Goal: Task Accomplishment & Management: Manage account settings

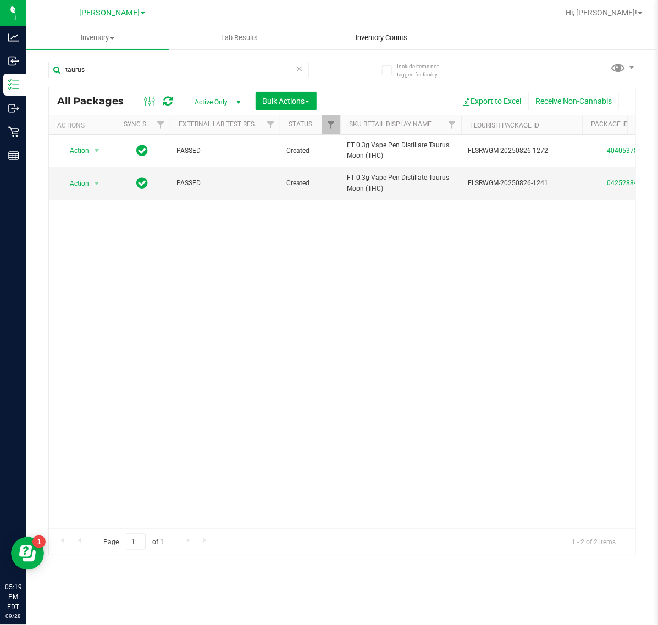
click at [350, 41] on span "Inventory Counts" at bounding box center [381, 38] width 81 height 10
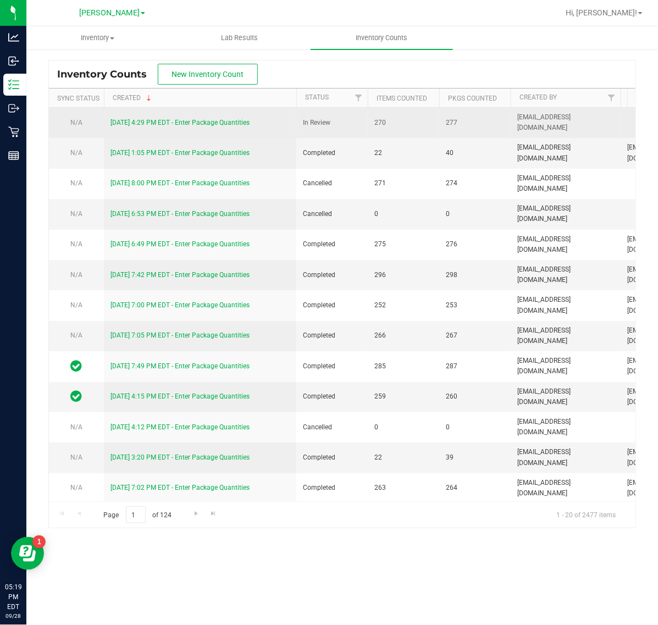
click at [168, 124] on link "[DATE] 4:29 PM EDT - Enter Package Quantities" at bounding box center [179, 123] width 139 height 8
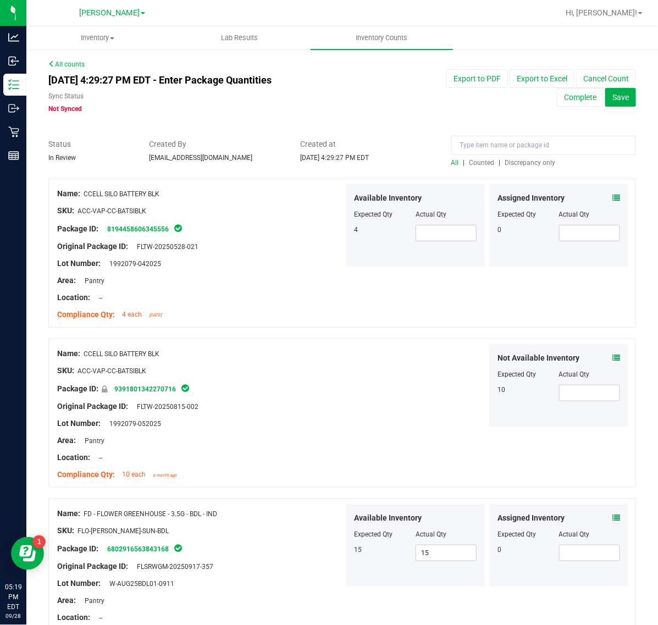
click at [505, 161] on span "Discrepancy only" at bounding box center [530, 163] width 51 height 8
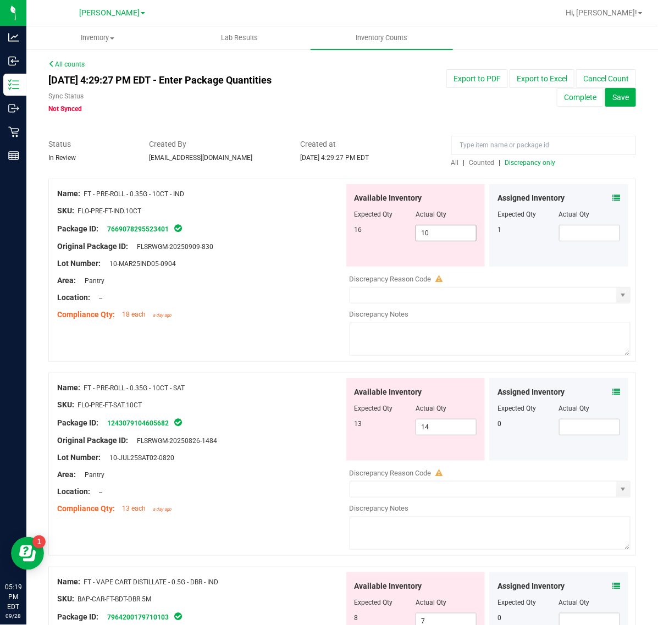
click at [453, 233] on input "10" at bounding box center [446, 232] width 60 height 15
click at [595, 192] on div "Assigned Inventory" at bounding box center [558, 198] width 123 height 12
click at [599, 196] on div "Assigned Inventory" at bounding box center [558, 198] width 123 height 12
click at [612, 198] on icon at bounding box center [616, 198] width 8 height 8
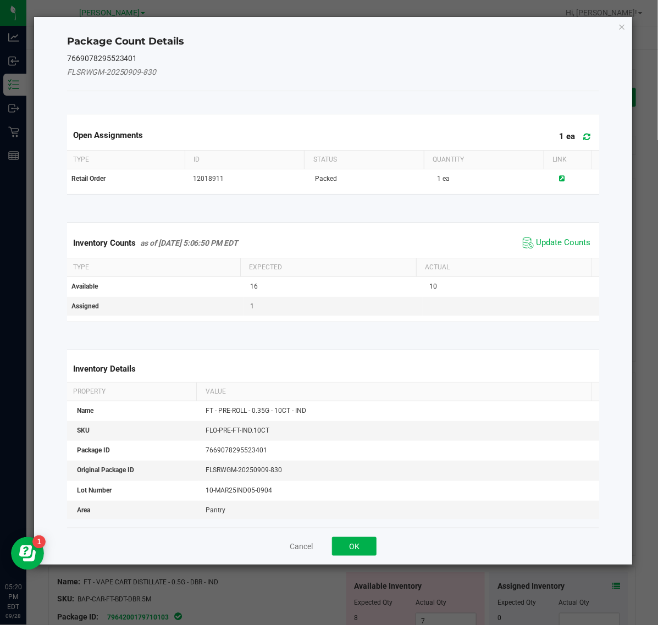
click at [523, 248] on span "Update Counts" at bounding box center [556, 243] width 73 height 16
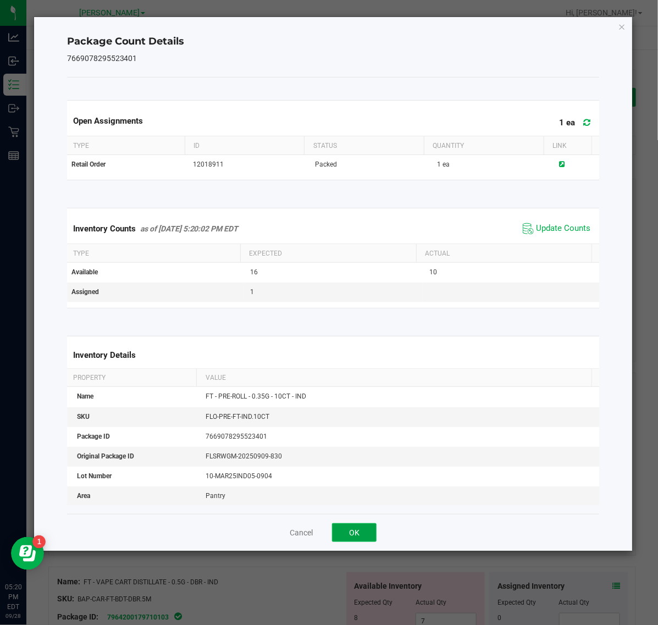
click at [361, 533] on button "OK" at bounding box center [354, 532] width 45 height 19
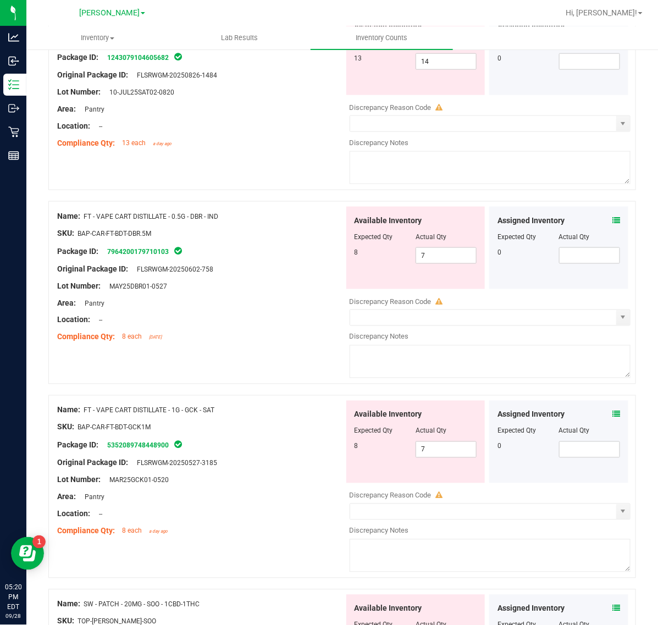
scroll to position [275, 0]
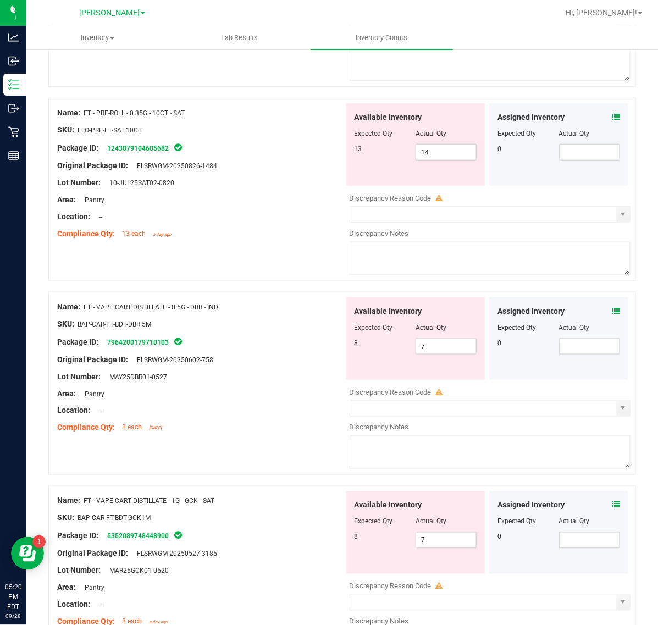
click at [610, 314] on div "Assigned Inventory Expected Qty Actual Qty 0" at bounding box center [558, 338] width 139 height 82
click at [612, 312] on icon at bounding box center [616, 311] width 8 height 8
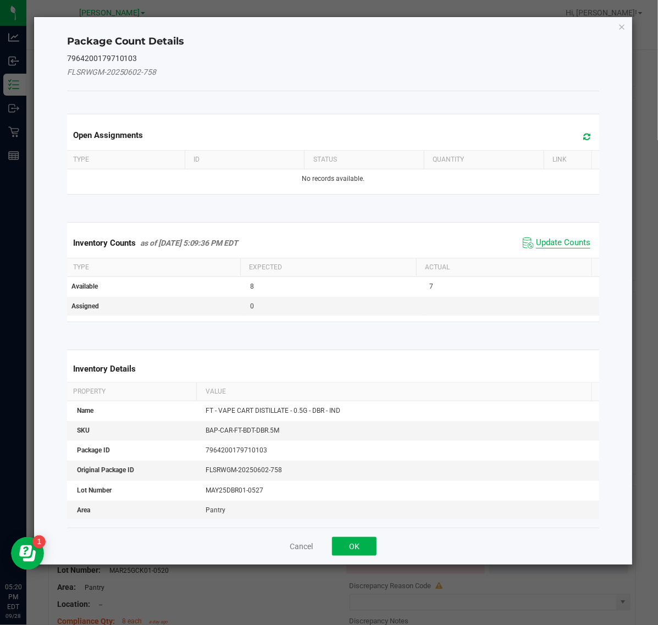
click at [540, 247] on span "Update Counts" at bounding box center [563, 242] width 54 height 11
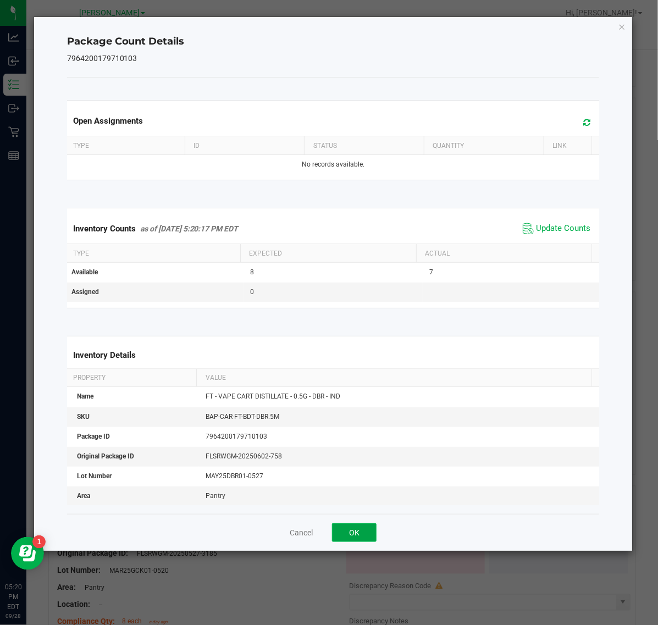
click at [367, 531] on button "OK" at bounding box center [354, 532] width 45 height 19
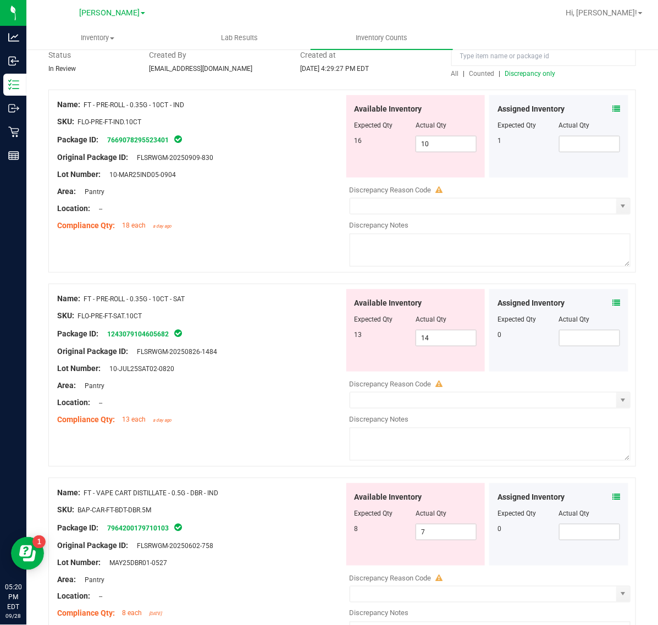
scroll to position [69, 0]
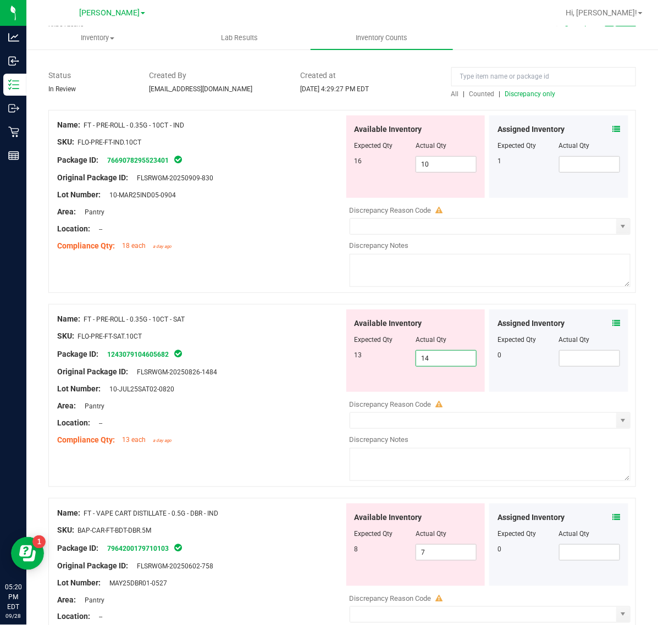
click at [462, 361] on span "14 14" at bounding box center [446, 358] width 61 height 16
type input "13"
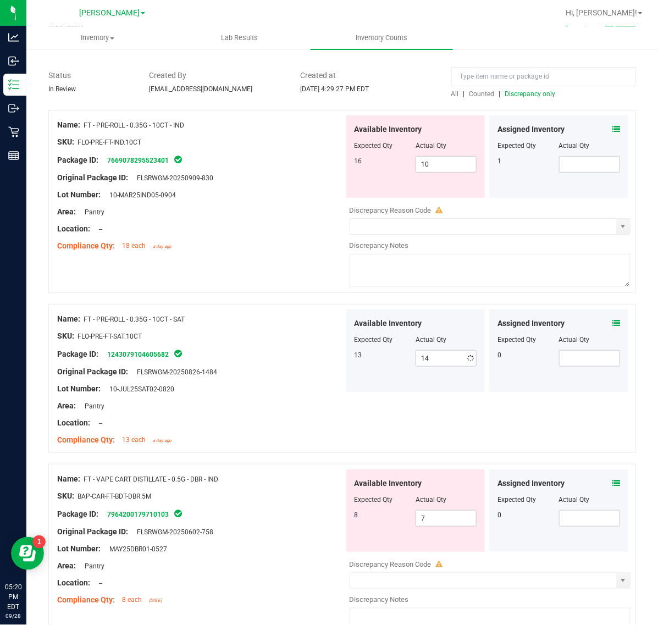
type input "13"
click at [302, 287] on div "Name: FT - PRE-ROLL - 0.35G - 10CT - IND SKU: FLO-PRE-FT-IND.10CT Package ID: 7…" at bounding box center [342, 201] width 588 height 183
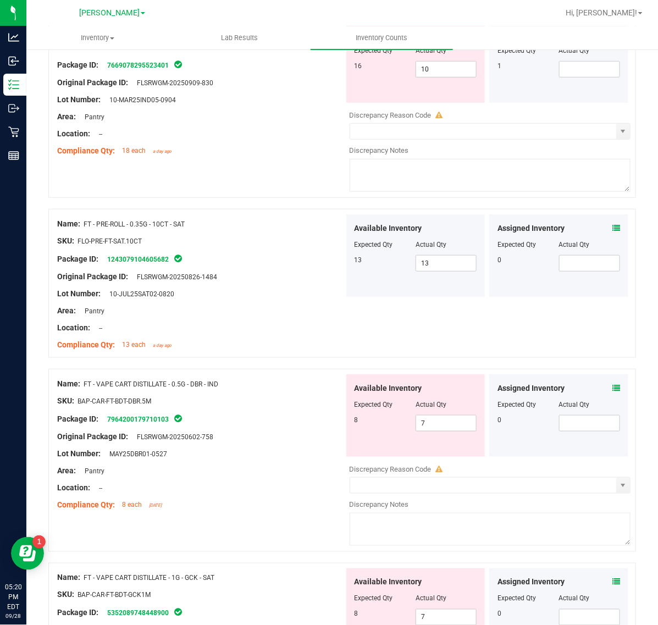
scroll to position [0, 0]
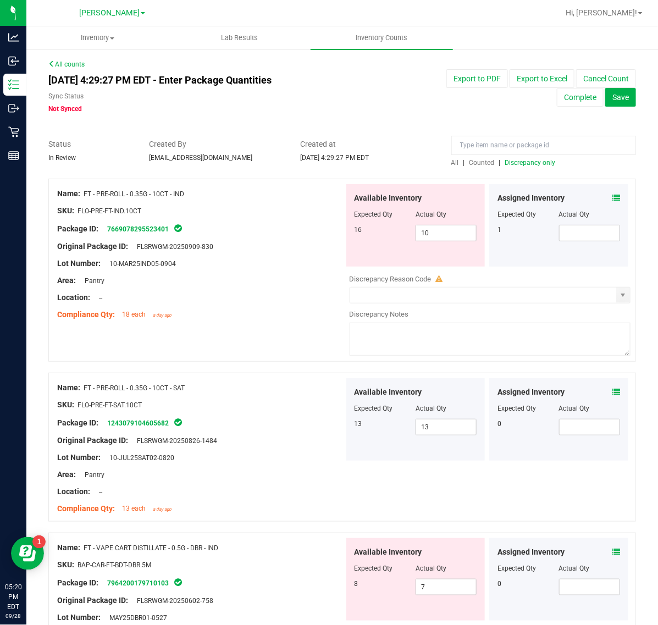
click at [325, 235] on div at bounding box center [200, 237] width 287 height 5
click at [510, 275] on div "Discrepancy Reason Code" at bounding box center [490, 279] width 281 height 11
click at [612, 197] on icon at bounding box center [616, 198] width 8 height 8
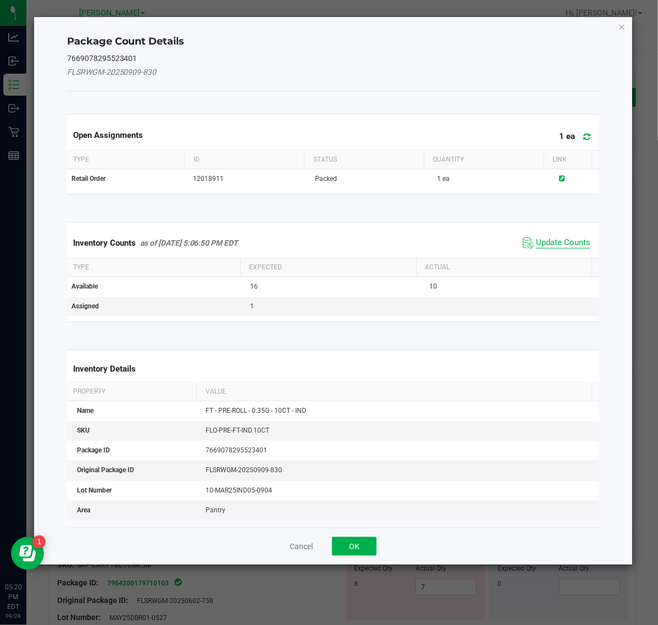
click at [556, 247] on span "Update Counts" at bounding box center [563, 242] width 54 height 11
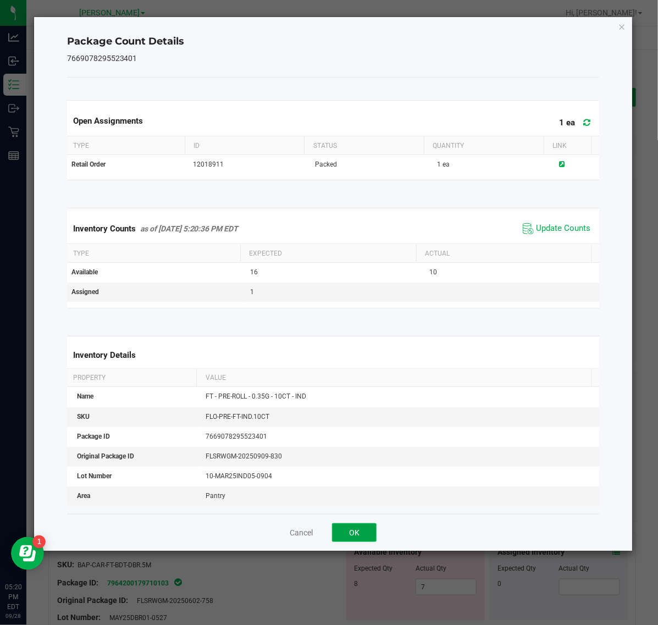
click at [364, 539] on button "OK" at bounding box center [354, 532] width 45 height 19
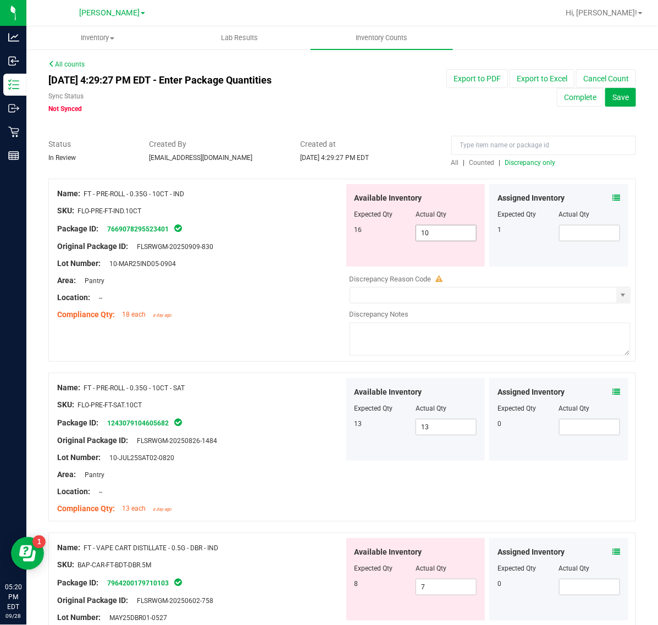
click at [452, 235] on input "10" at bounding box center [446, 232] width 60 height 15
type input "16"
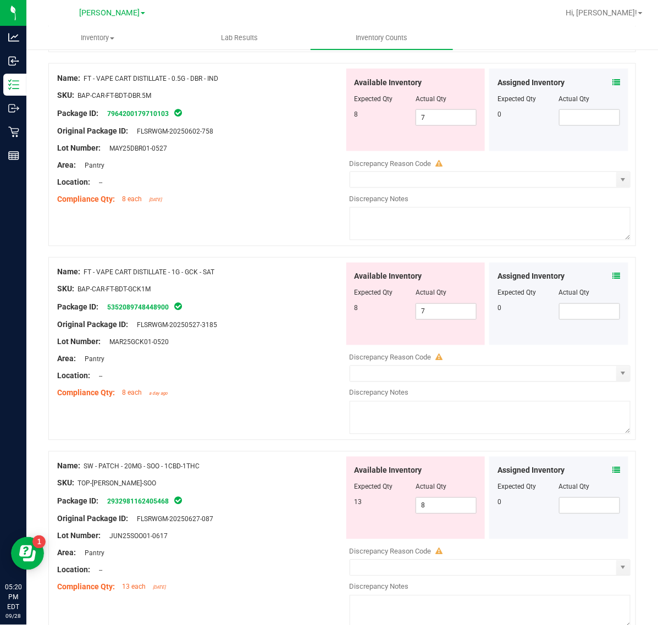
scroll to position [436, 0]
click at [453, 507] on input "8" at bounding box center [446, 504] width 60 height 15
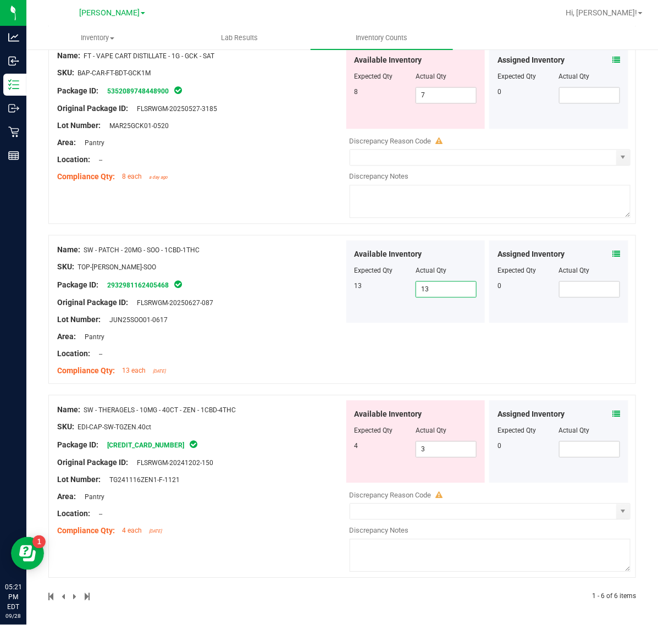
scroll to position [655, 0]
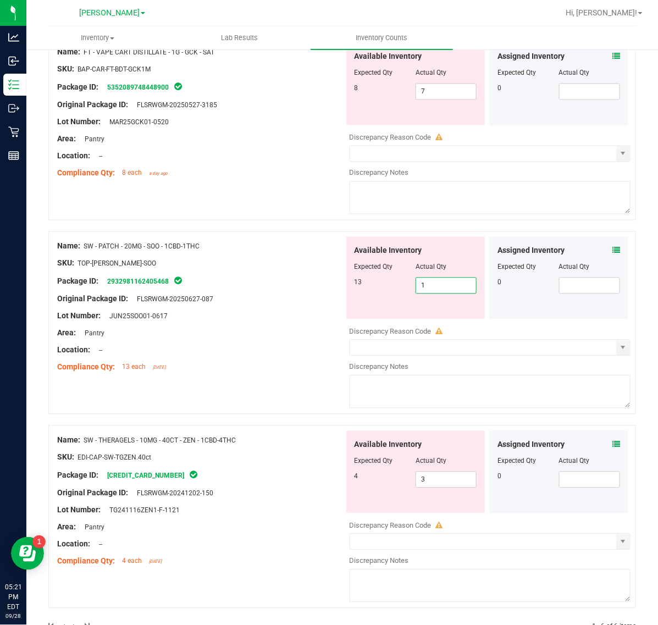
type input "13"
click at [458, 484] on div "Available Inventory Expected Qty Actual Qty 4 3 3" at bounding box center [487, 518] width 287 height 174
type input "13"
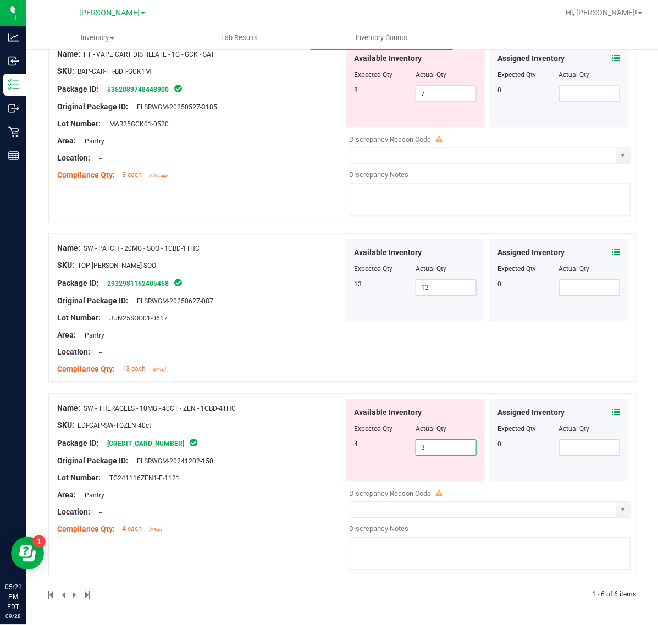
type input "4"
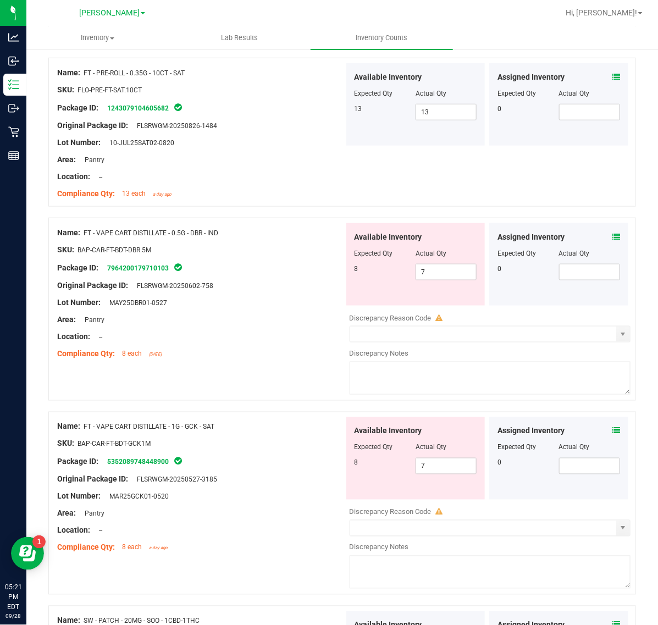
scroll to position [282, 0]
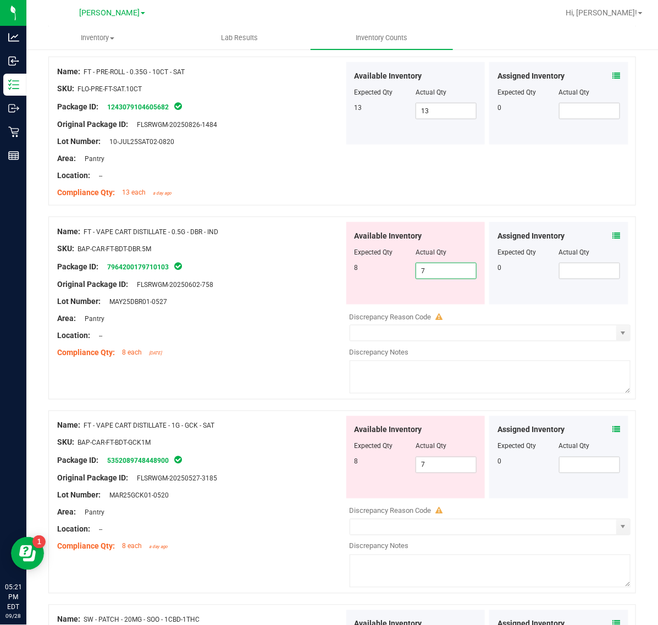
click at [445, 267] on span "7 7" at bounding box center [446, 271] width 61 height 16
click at [438, 462] on span "7 7" at bounding box center [446, 465] width 61 height 16
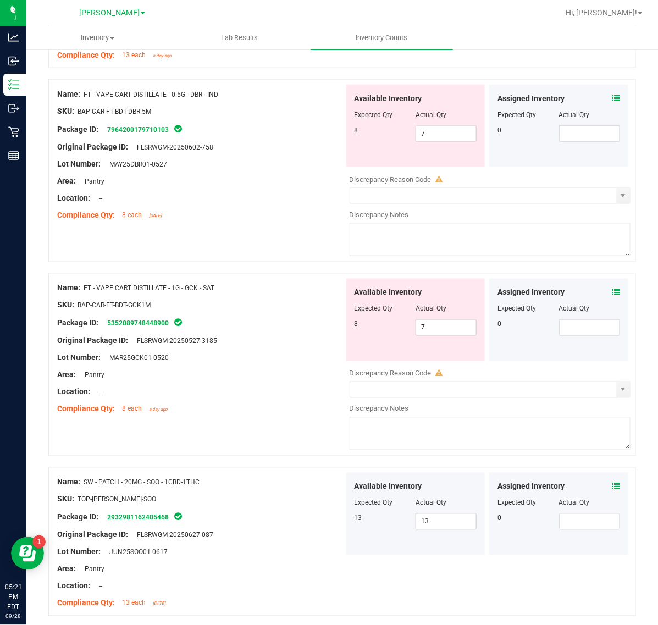
drag, startPoint x: 221, startPoint y: 289, endPoint x: 83, endPoint y: 286, distance: 138.0
click at [83, 286] on div "Name: FT - VAPE CART DISTILLATE - 1G - GCK - SAT" at bounding box center [200, 289] width 287 height 12
click at [451, 328] on span "7 7" at bounding box center [446, 327] width 61 height 16
type input "8"
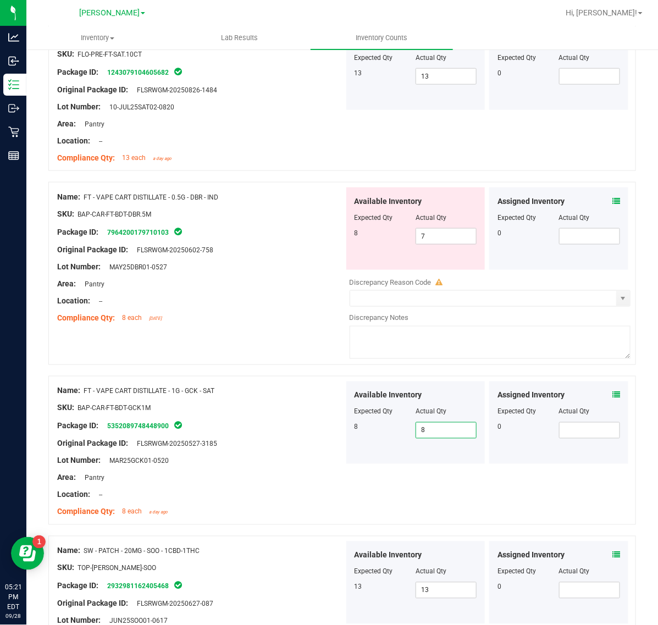
scroll to position [308, 0]
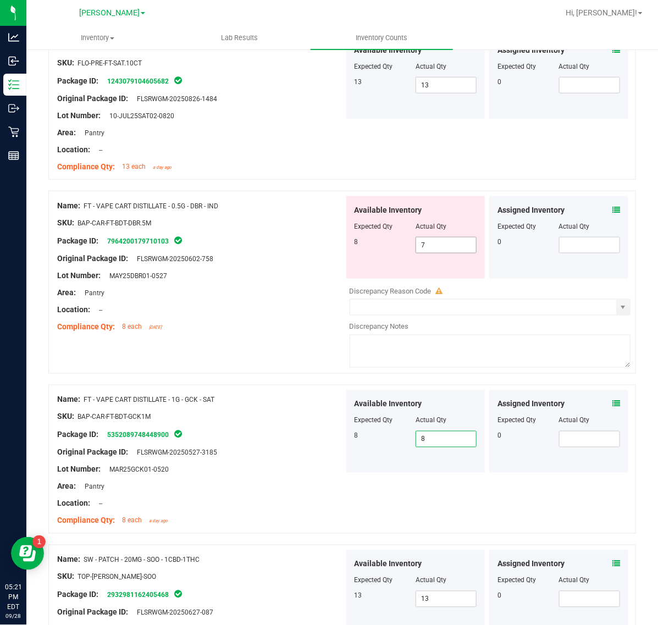
click at [452, 246] on input "7" at bounding box center [446, 244] width 60 height 15
type input "8"
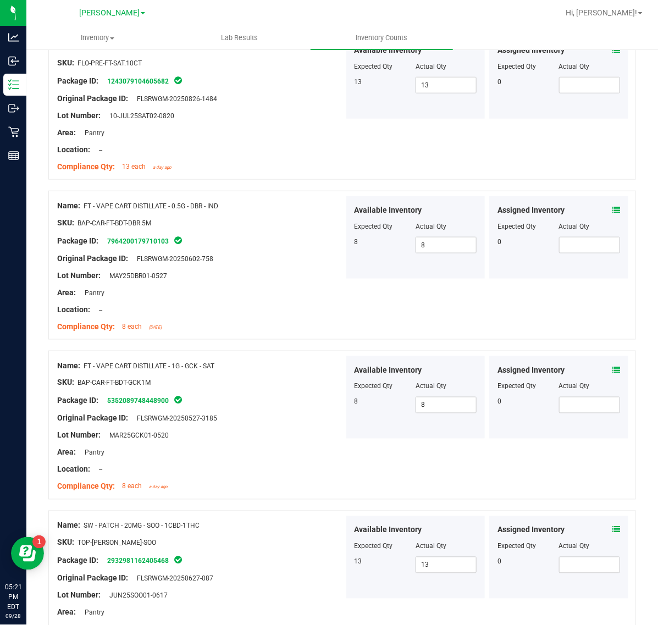
click at [267, 275] on div "Lot Number: MAY25DBR01-0527" at bounding box center [200, 276] width 287 height 12
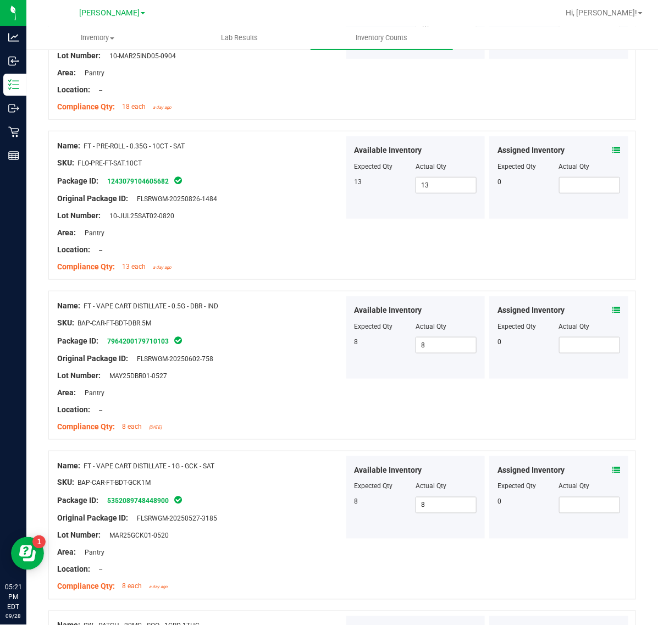
scroll to position [0, 0]
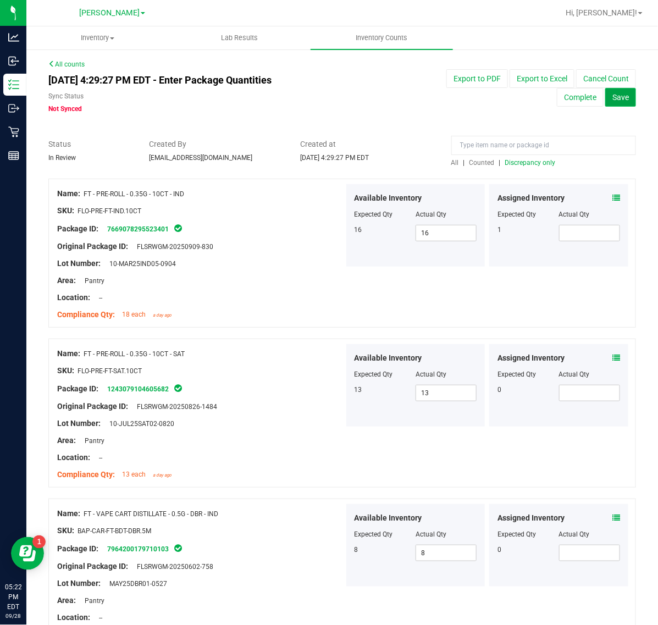
click at [619, 99] on button "Save" at bounding box center [620, 97] width 31 height 19
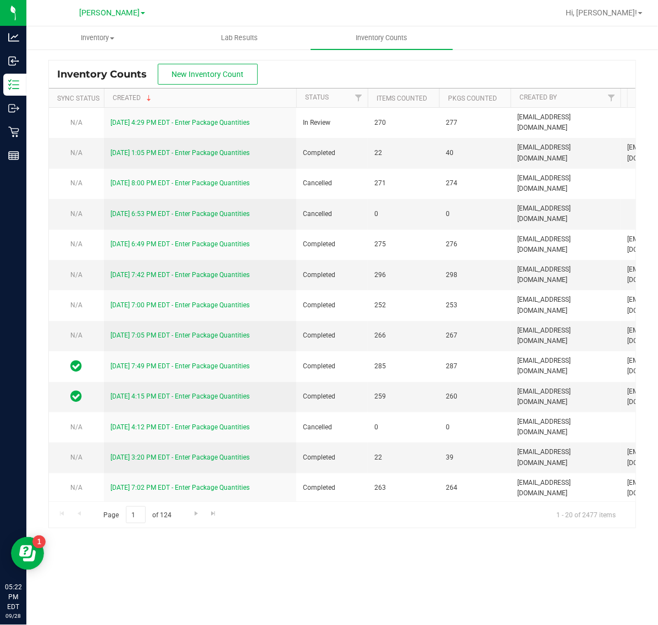
click at [309, 76] on div "Inventory Counts New Inventory Count" at bounding box center [342, 73] width 587 height 27
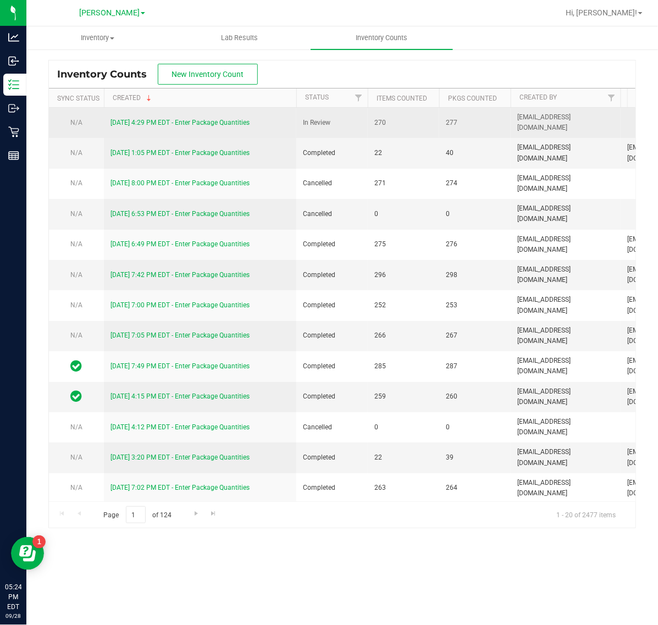
click at [177, 125] on link "9/28/25 4:29 PM EDT - Enter Package Quantities" at bounding box center [179, 123] width 139 height 8
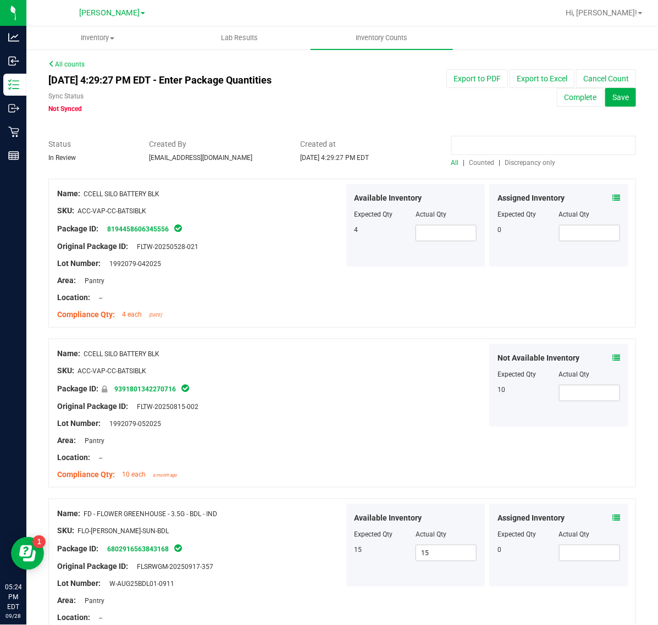
click at [474, 141] on input at bounding box center [543, 145] width 185 height 19
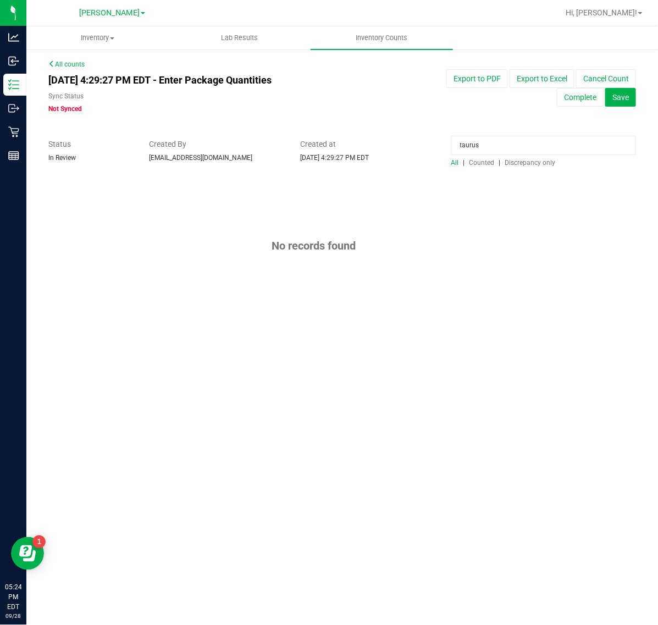
click at [483, 164] on span "Counted" at bounding box center [481, 163] width 25 height 8
drag, startPoint x: 497, startPoint y: 149, endPoint x: 438, endPoint y: 153, distance: 60.0
click at [438, 153] on div "Status In Review Created By cbillings@liveparallel.com Created at Sep 28, 2025 …" at bounding box center [342, 153] width 604 height 29
type input "trs"
drag, startPoint x: 501, startPoint y: 142, endPoint x: 320, endPoint y: 165, distance: 182.9
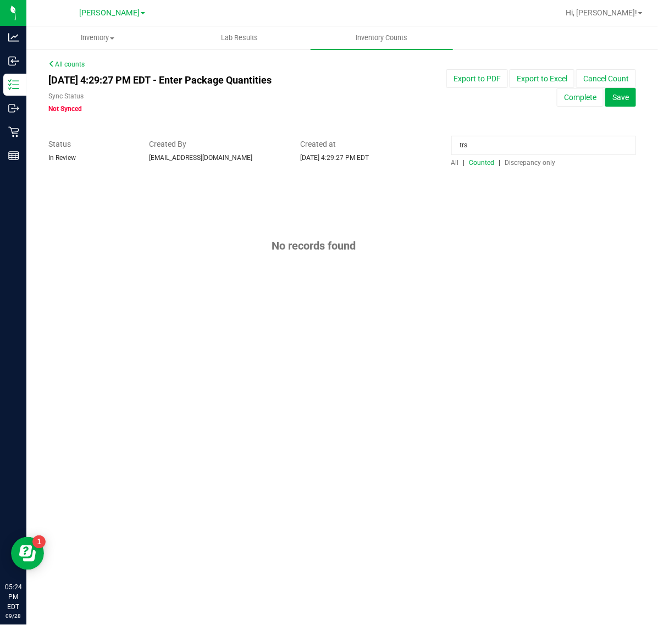
click at [327, 165] on div "Status In Review Created By cbillings@liveparallel.com Created at Sep 28, 2025 …" at bounding box center [342, 153] width 604 height 29
click at [451, 162] on span "All" at bounding box center [455, 163] width 8 height 8
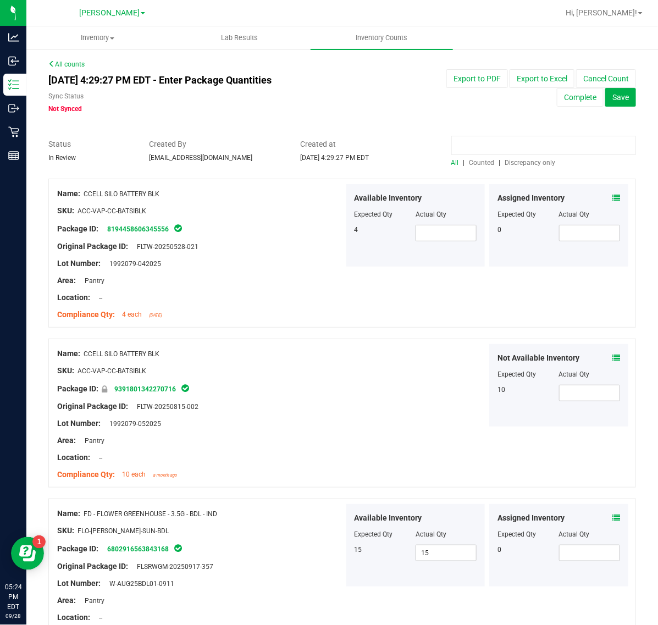
click at [485, 147] on input at bounding box center [543, 145] width 185 height 19
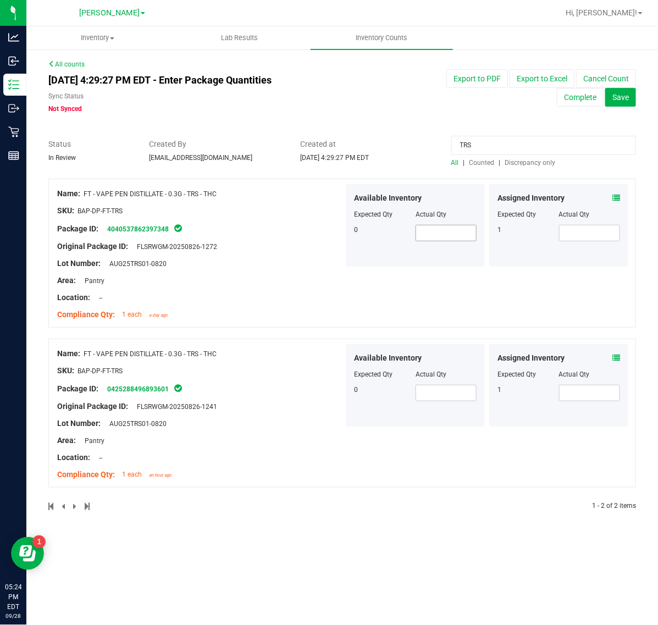
type input "TRS"
click at [617, 194] on icon at bounding box center [616, 198] width 8 height 8
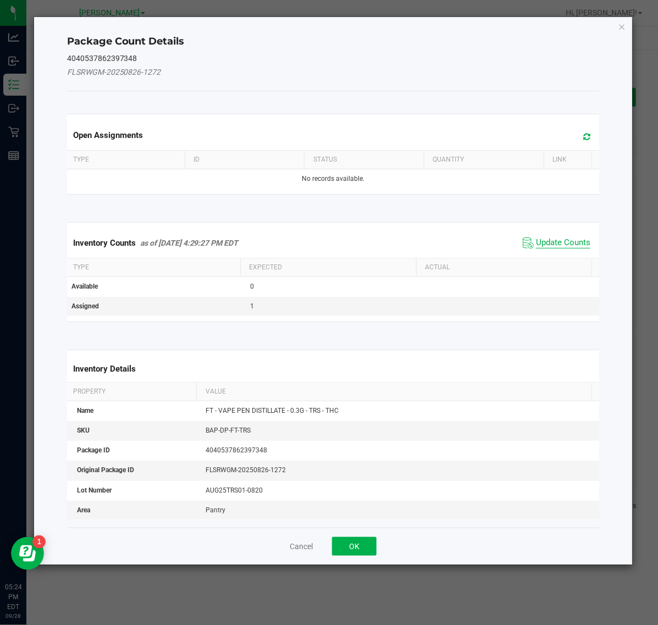
click at [549, 240] on span "Update Counts" at bounding box center [563, 242] width 54 height 11
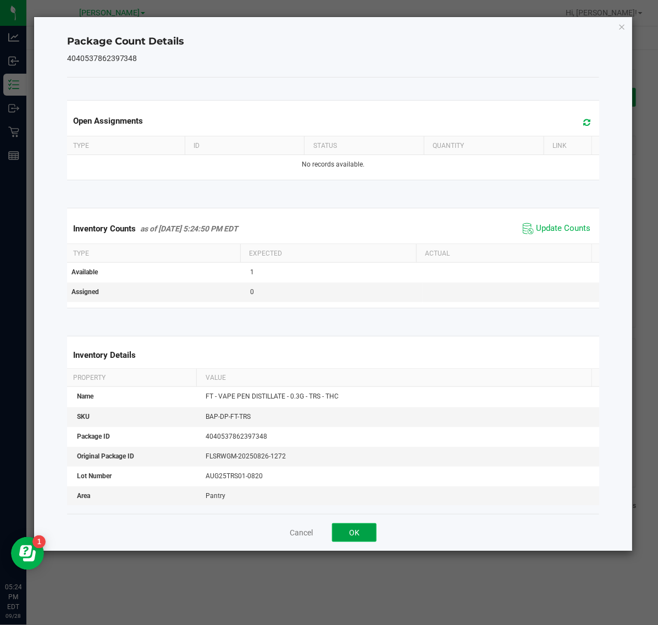
click at [361, 535] on button "OK" at bounding box center [354, 532] width 45 height 19
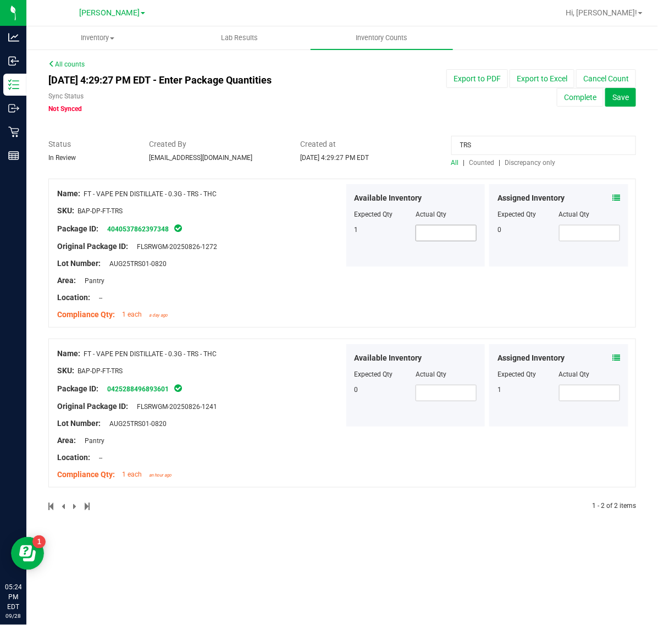
click at [444, 235] on input "text" at bounding box center [446, 232] width 60 height 15
type input "1"
click at [451, 292] on div "Name: FT - VAPE PEN DISTILLATE - 0.3G - TRS - THC SKU: BAP-DP-FT-TRS Package ID…" at bounding box center [342, 253] width 588 height 149
drag, startPoint x: 496, startPoint y: 147, endPoint x: 201, endPoint y: 154, distance: 295.3
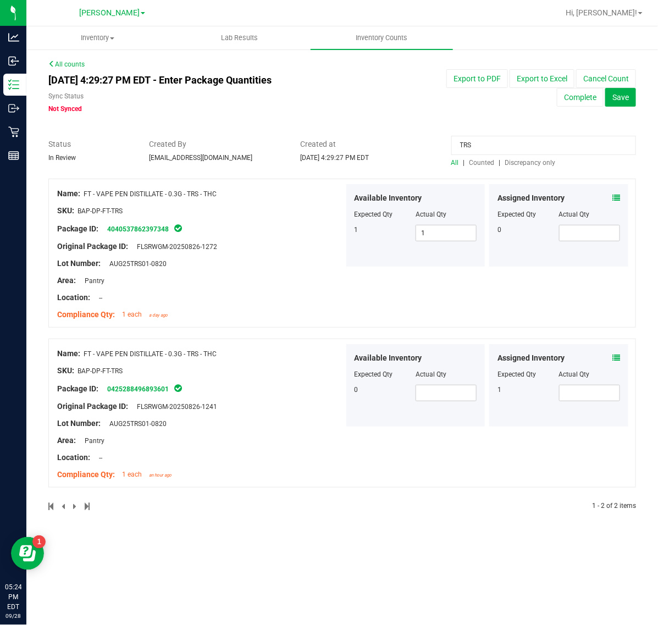
click at [201, 152] on div "Status In Review Created By cbillings@liveparallel.com Created at Sep 28, 2025 …" at bounding box center [342, 153] width 604 height 29
type input "ARS"
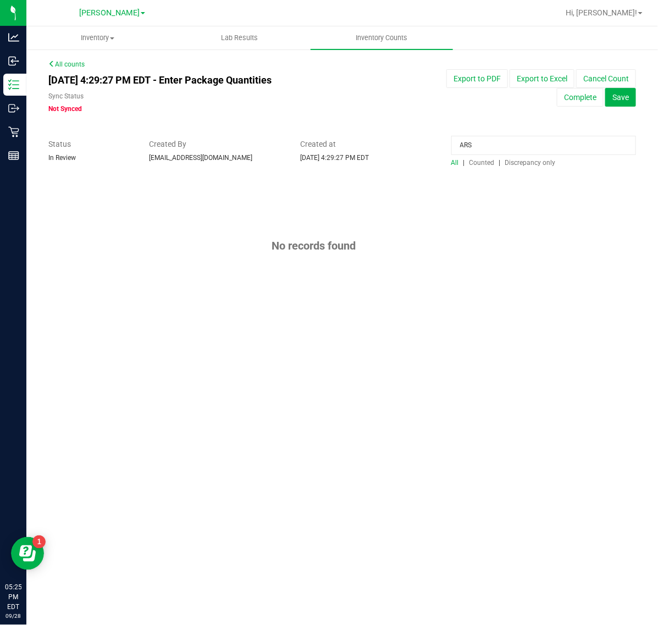
drag, startPoint x: 484, startPoint y: 148, endPoint x: 425, endPoint y: 141, distance: 59.9
click at [425, 141] on div "Status In Review Created By cbillings@liveparallel.com Created at Sep 28, 2025 …" at bounding box center [342, 153] width 604 height 29
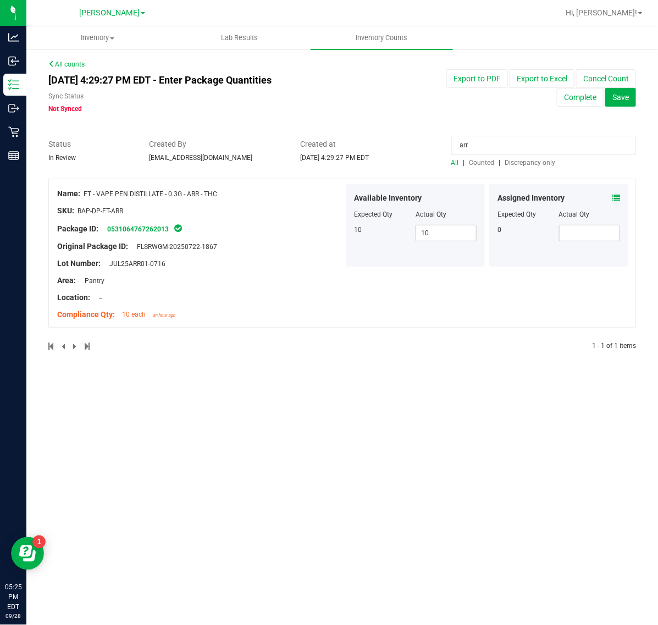
type input "arr"
click at [616, 197] on icon at bounding box center [616, 198] width 8 height 8
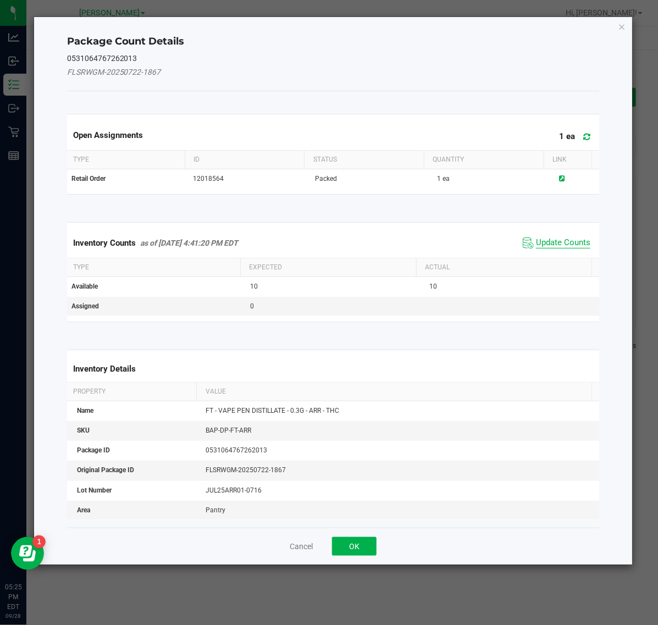
click at [540, 241] on span "Update Counts" at bounding box center [563, 242] width 54 height 11
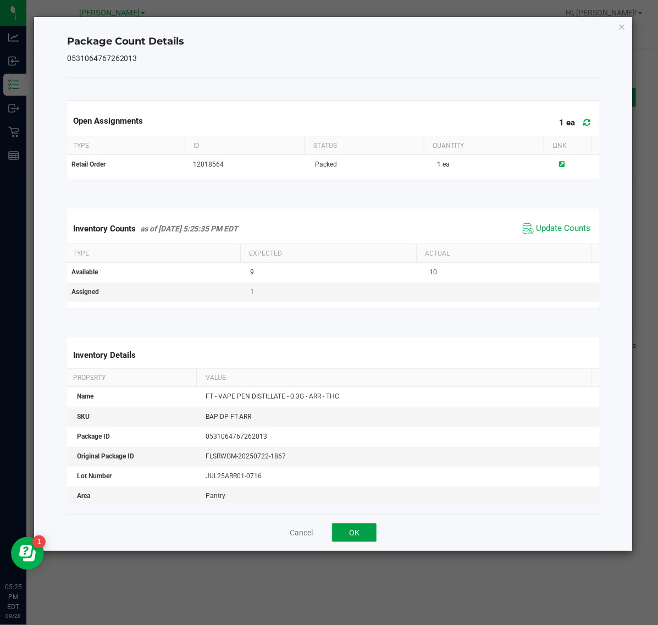
click at [364, 535] on button "OK" at bounding box center [354, 532] width 45 height 19
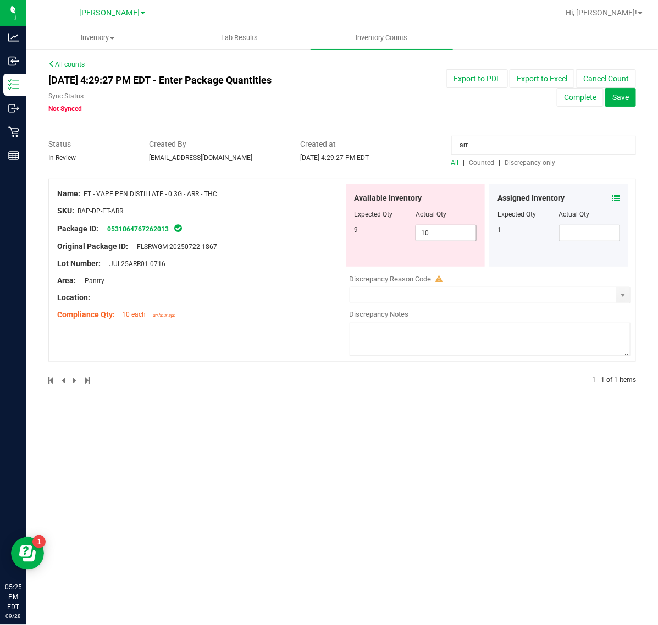
click at [440, 233] on input "10" at bounding box center [446, 232] width 60 height 15
type input "1"
type input "9"
click at [614, 198] on icon at bounding box center [616, 198] width 8 height 8
type input "9"
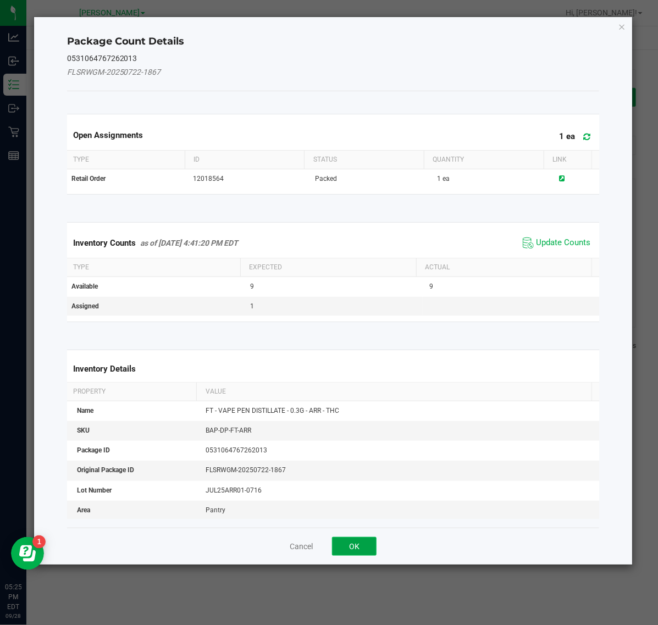
click at [364, 552] on button "OK" at bounding box center [354, 546] width 45 height 19
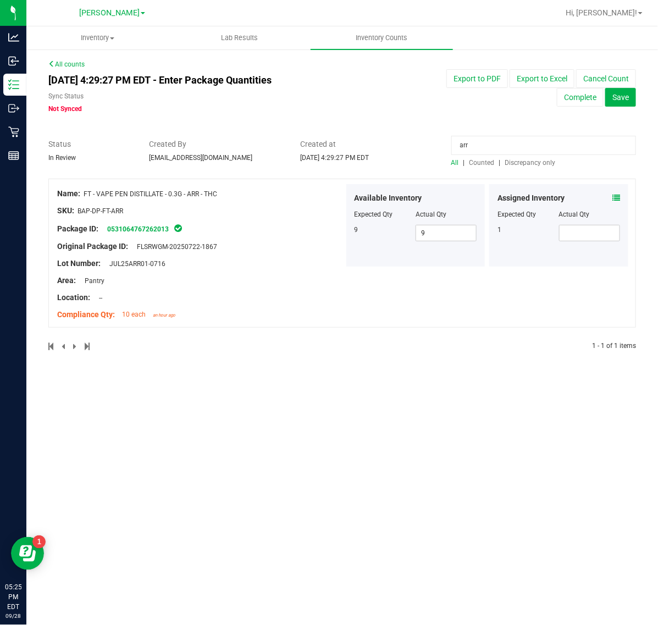
click at [481, 488] on div "Inventory All packages All inventory Waste log Create inventory Lab Results Inv…" at bounding box center [342, 325] width 632 height 599
click at [627, 99] on span "Save" at bounding box center [620, 97] width 16 height 9
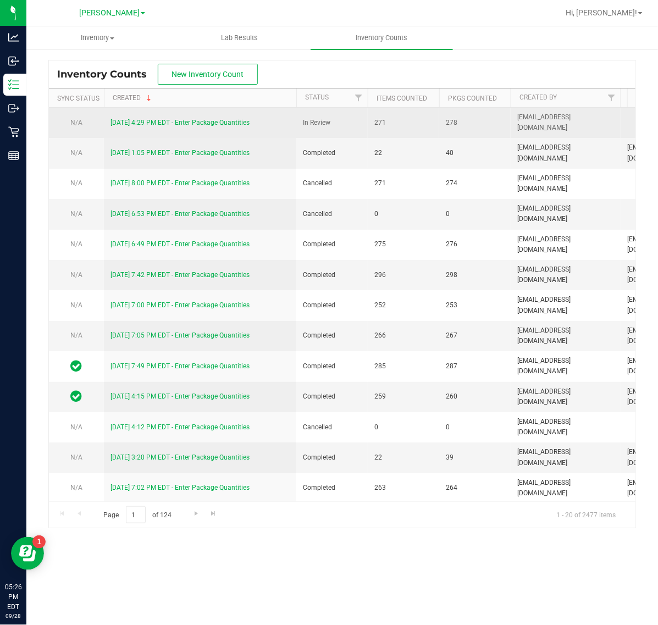
click at [223, 121] on link "9/28/25 4:29 PM EDT - Enter Package Quantities" at bounding box center [179, 123] width 139 height 8
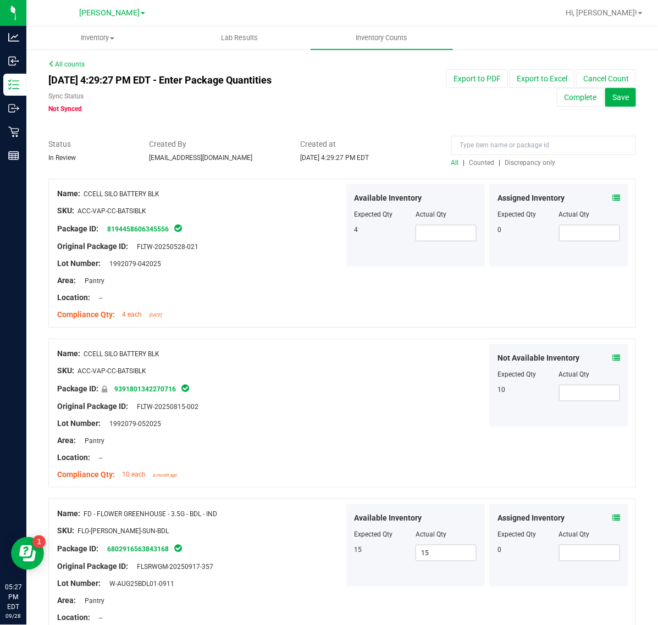
click at [511, 161] on span "Discrepancy only" at bounding box center [530, 163] width 51 height 8
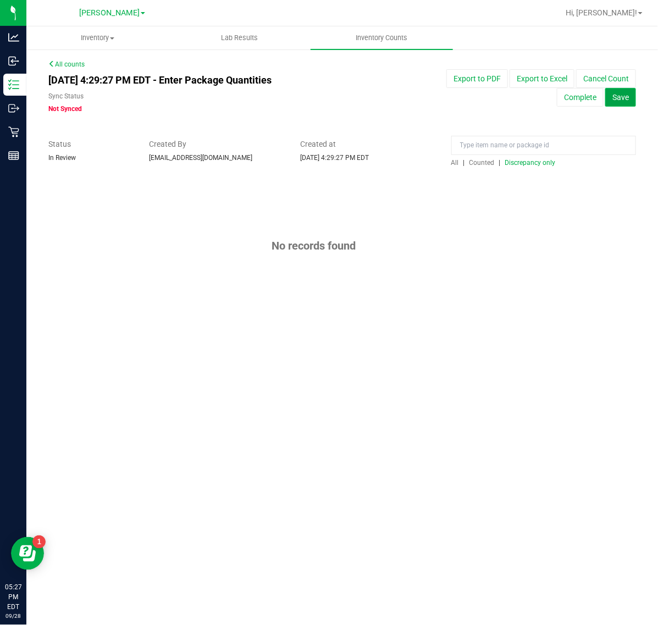
click at [625, 101] on span "Save" at bounding box center [620, 97] width 16 height 9
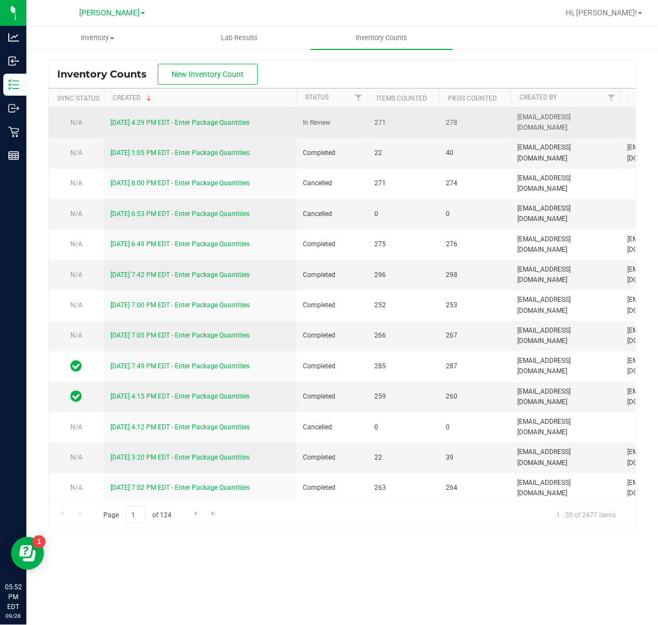
click at [168, 123] on link "9/28/25 4:29 PM EDT - Enter Package Quantities" at bounding box center [179, 123] width 139 height 8
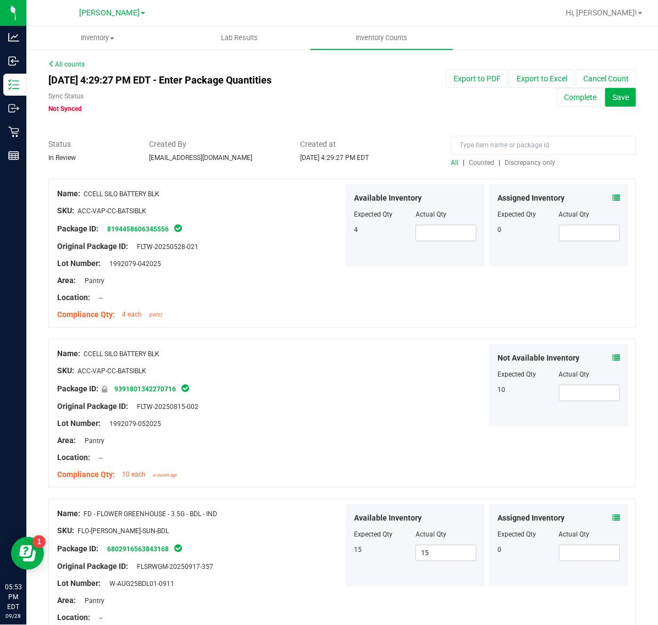
click at [507, 159] on span "Discrepancy only" at bounding box center [530, 163] width 51 height 8
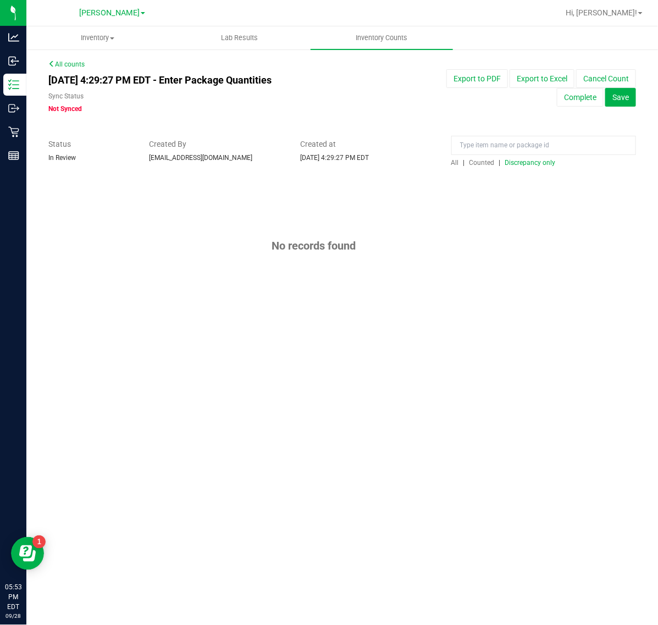
click at [477, 162] on span "Counted" at bounding box center [481, 163] width 25 height 8
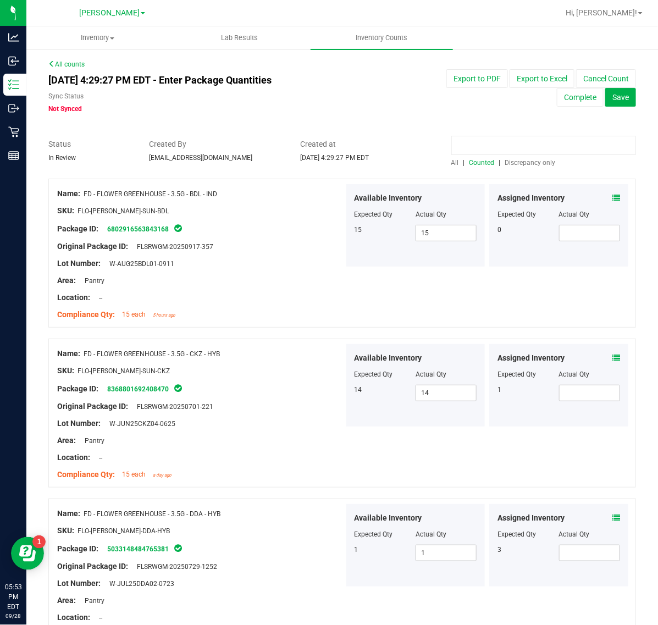
click at [501, 136] on input at bounding box center [543, 145] width 185 height 19
click at [499, 139] on input at bounding box center [543, 145] width 185 height 19
click at [538, 142] on input at bounding box center [543, 145] width 185 height 19
type input "aml"
click at [612, 199] on icon at bounding box center [616, 198] width 8 height 8
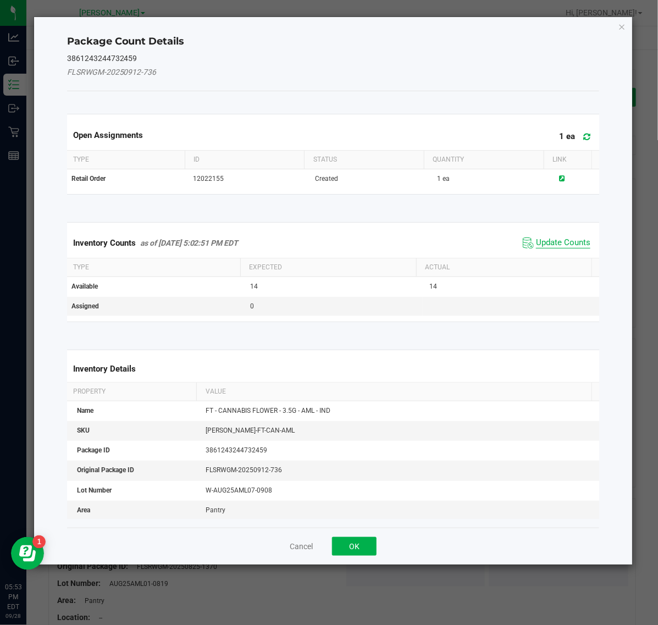
click at [540, 247] on span "Update Counts" at bounding box center [563, 242] width 54 height 11
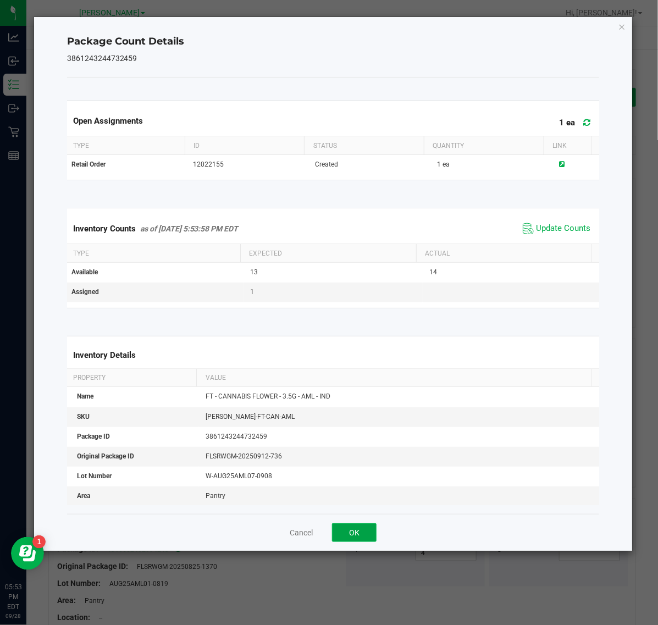
click at [361, 533] on button "OK" at bounding box center [354, 532] width 45 height 19
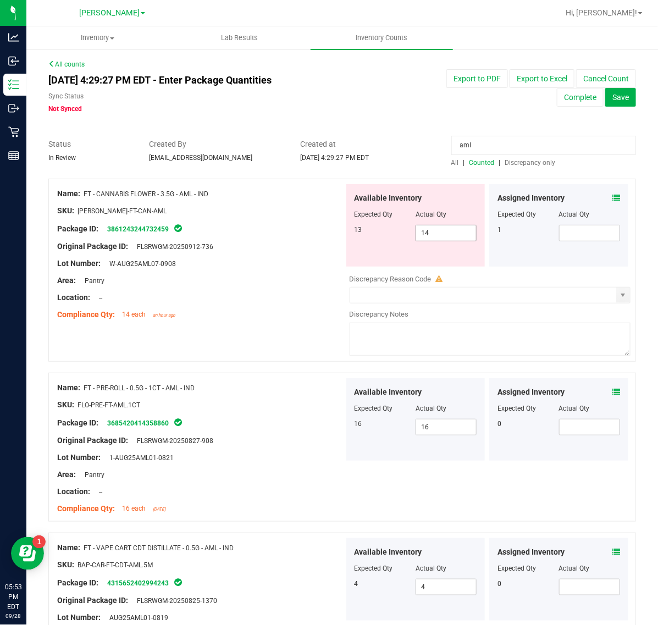
click at [428, 233] on input "14" at bounding box center [446, 232] width 60 height 15
type input "13"
click at [290, 279] on div "Area: Pantry" at bounding box center [200, 281] width 287 height 12
type input "13"
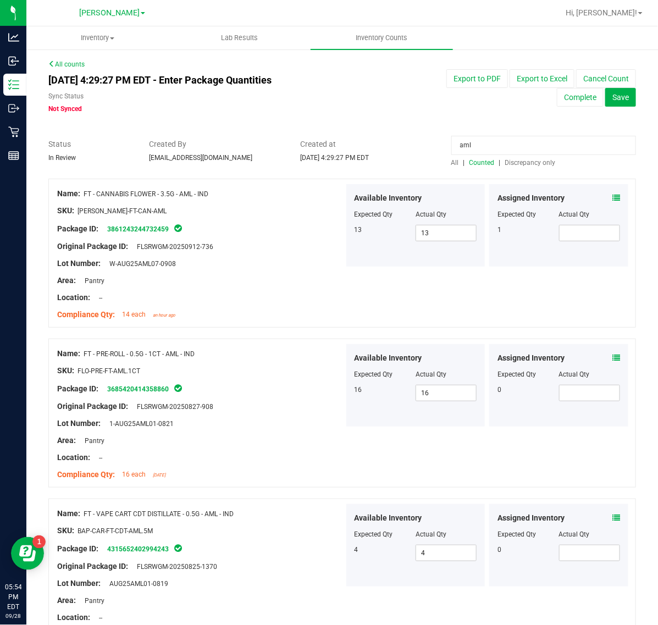
click at [509, 147] on input "aml" at bounding box center [543, 145] width 185 height 19
type input "a"
click at [469, 146] on input at bounding box center [543, 145] width 185 height 19
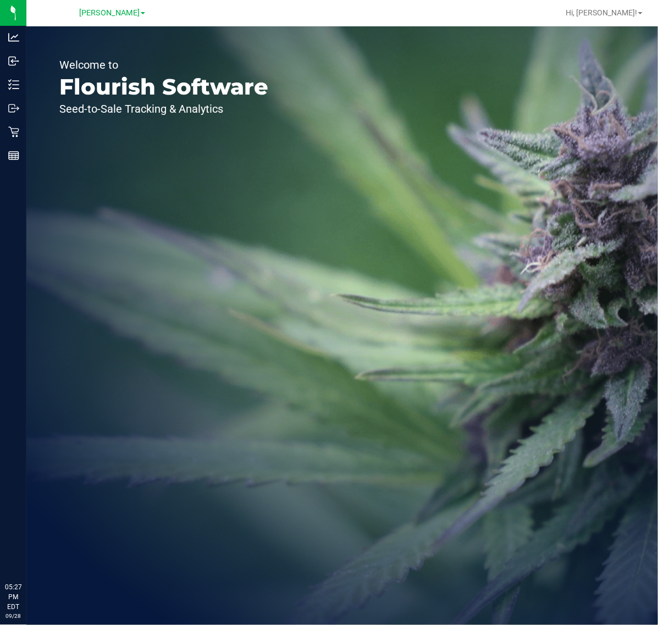
click at [473, 231] on div "Welcome to Flourish Software Seed-to-Sale Tracking & Analytics" at bounding box center [342, 325] width 632 height 599
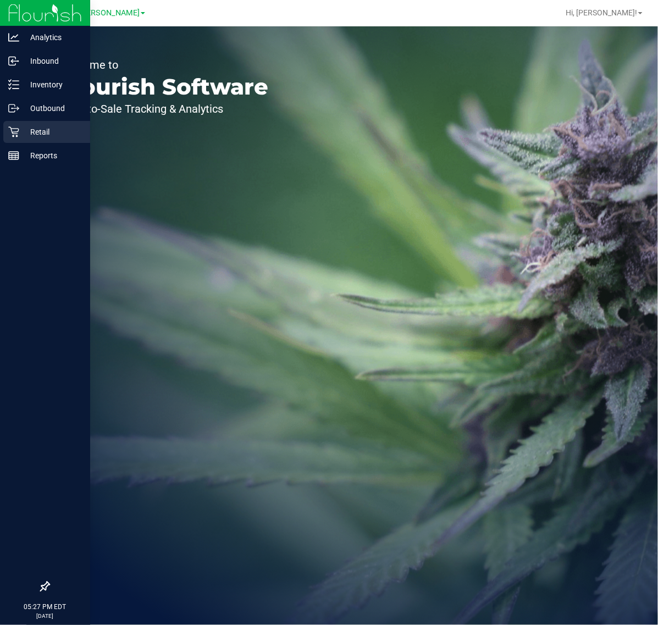
click at [40, 127] on p "Retail" at bounding box center [52, 131] width 66 height 13
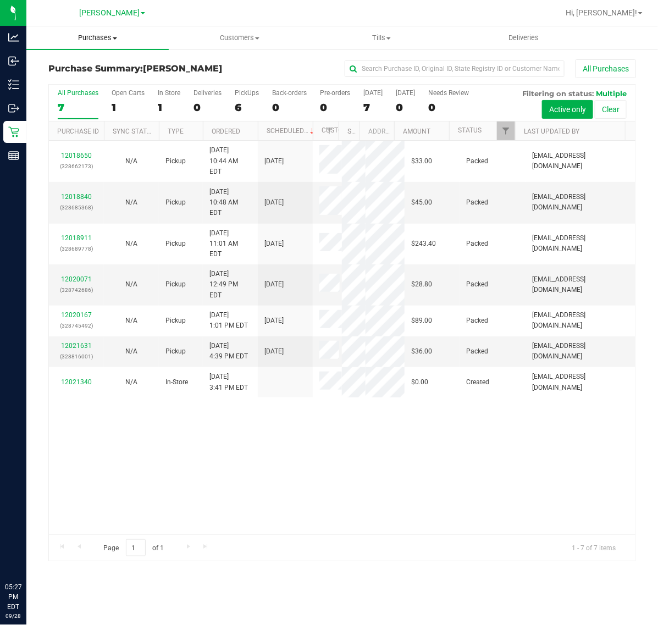
click at [110, 36] on span "Purchases" at bounding box center [97, 38] width 142 height 10
click at [114, 79] on li "Fulfillment" at bounding box center [97, 79] width 142 height 13
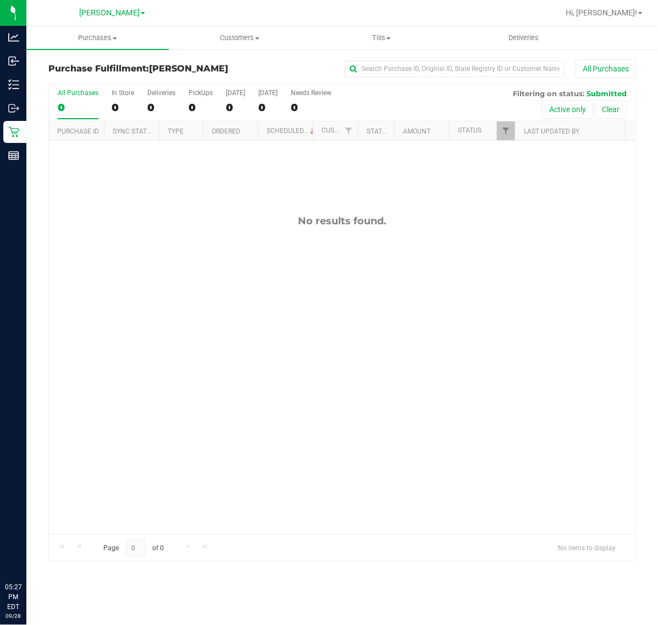
click at [429, 369] on div "No results found." at bounding box center [342, 375] width 587 height 468
click at [503, 337] on div "No results found." at bounding box center [342, 375] width 587 height 468
click at [378, 28] on uib-tab-heading "Tills Manage tills Reconcile e-payments" at bounding box center [381, 38] width 141 height 22
click at [372, 69] on span "Manage tills" at bounding box center [348, 66] width 74 height 9
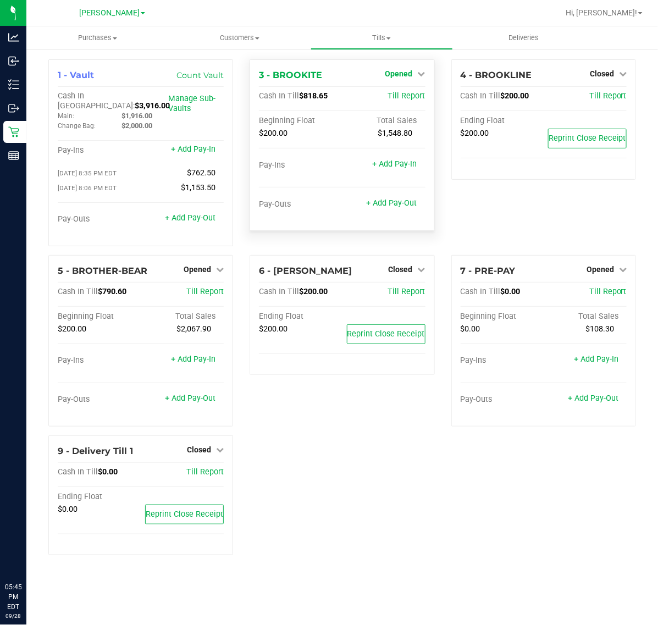
click at [396, 70] on span "Opened" at bounding box center [398, 73] width 27 height 9
click at [396, 102] on div "Close Till" at bounding box center [400, 97] width 81 height 14
click at [396, 97] on link "Close Till" at bounding box center [400, 96] width 30 height 9
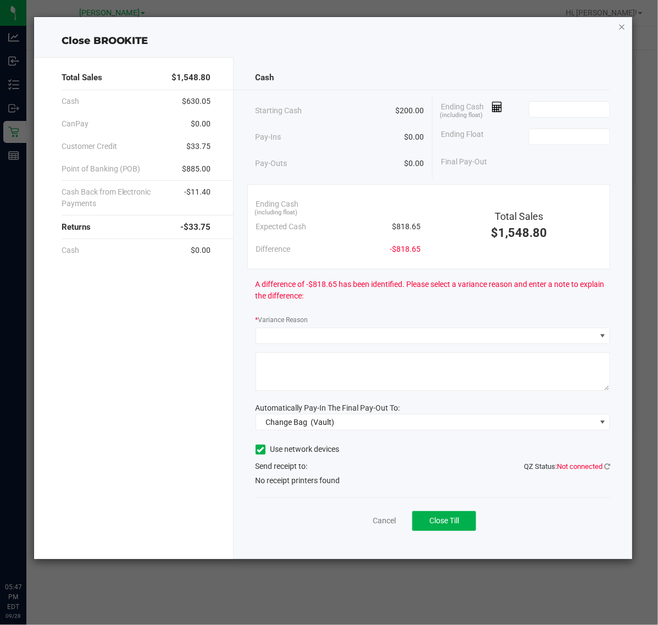
click at [624, 25] on icon "button" at bounding box center [622, 26] width 8 height 13
